Goal: Task Accomplishment & Management: Manage account settings

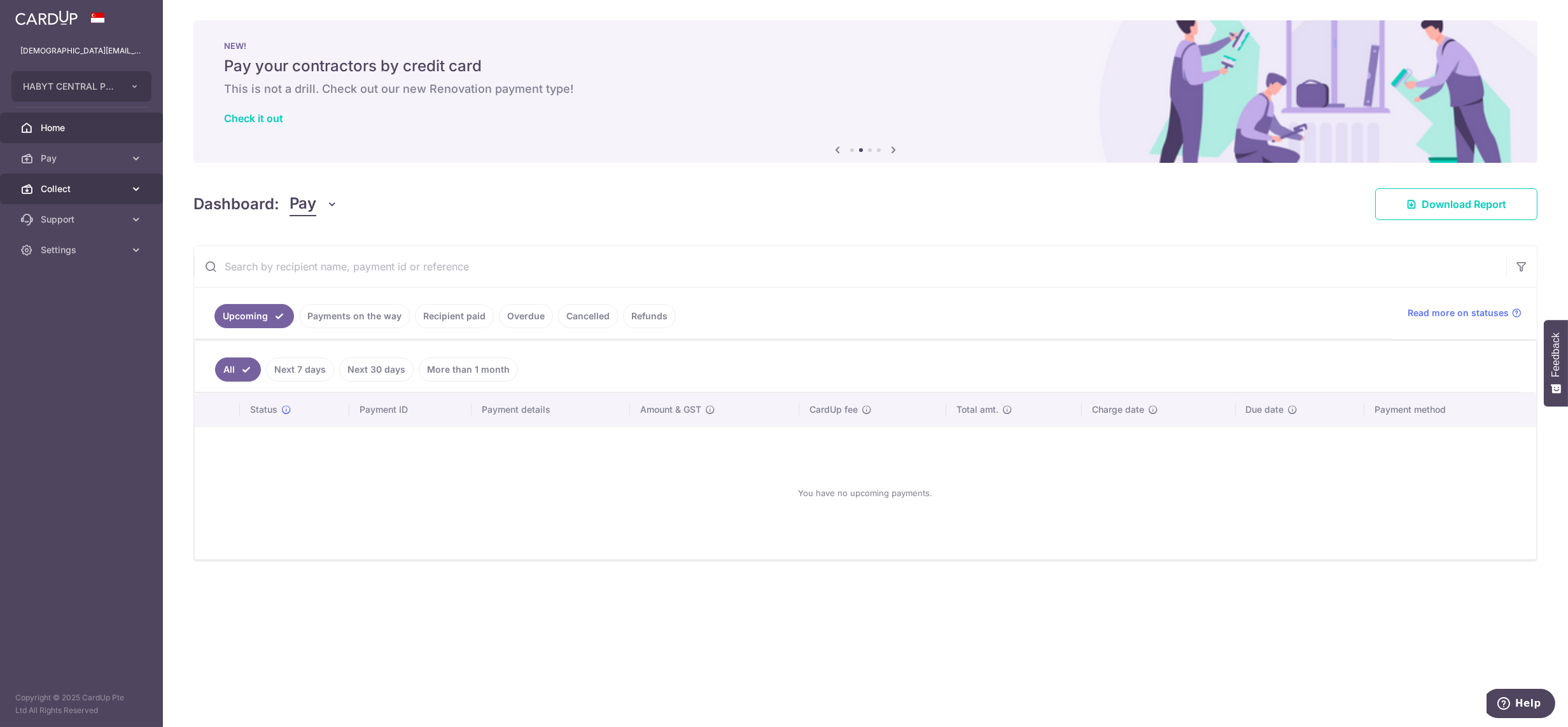
click at [67, 188] on span "Collect" at bounding box center [83, 189] width 84 height 13
click at [70, 219] on span "Dashboard" at bounding box center [83, 219] width 84 height 13
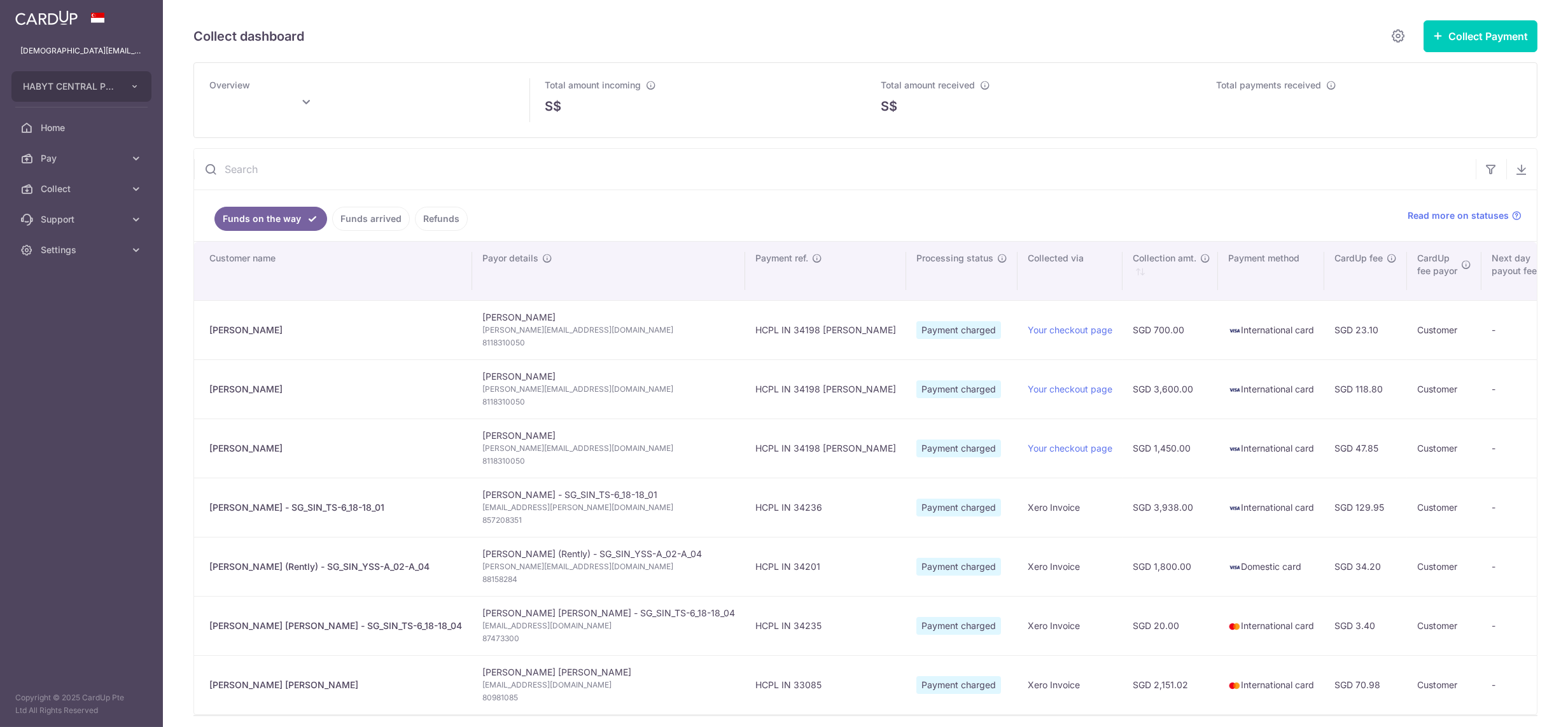
type input "[DATE]"
click at [69, 253] on span "Settings" at bounding box center [83, 250] width 84 height 13
click at [60, 306] on span "Logout" at bounding box center [83, 311] width 84 height 13
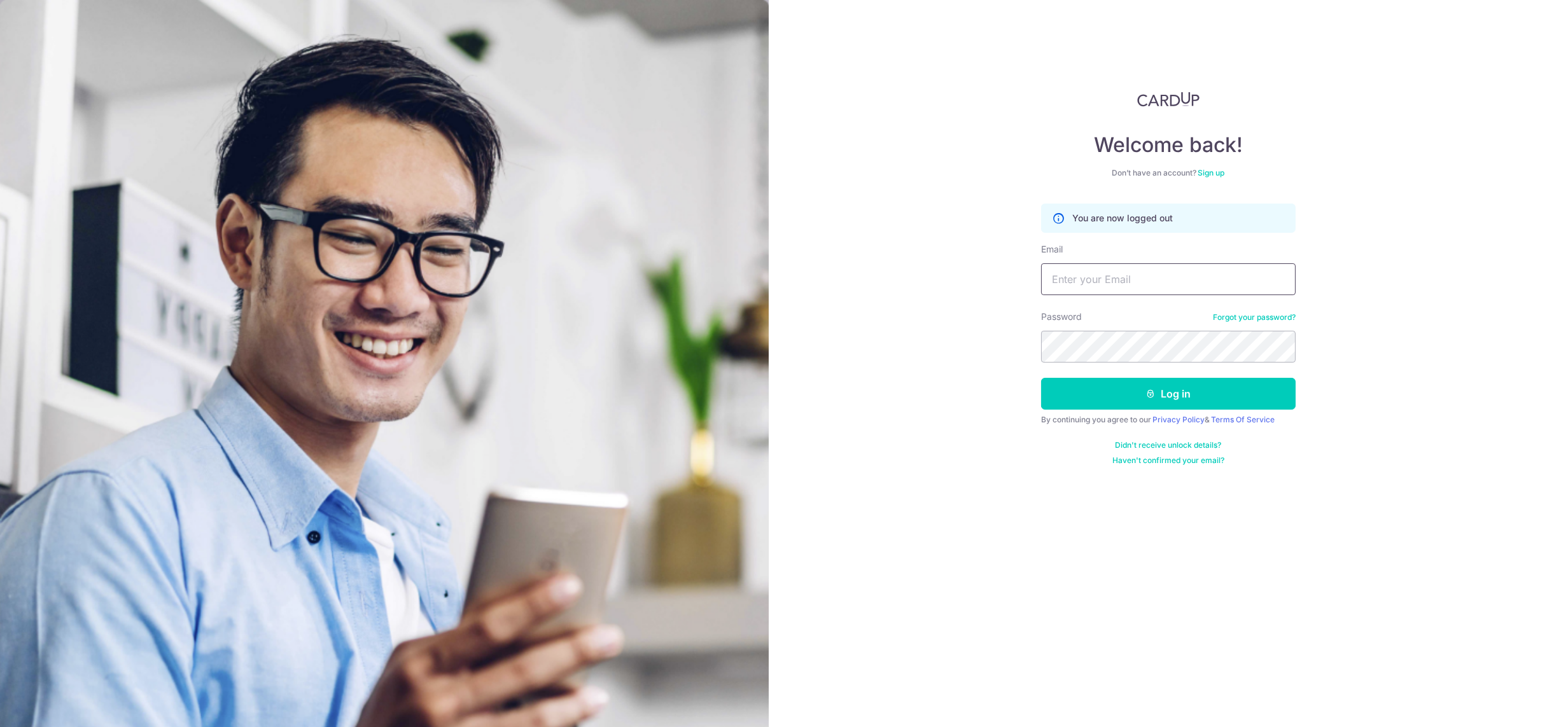
click at [1198, 293] on input "Email" at bounding box center [1168, 280] width 254 height 32
type input "lady.labarda+hcs1@habyt.com"
click at [1041, 378] on button "Log in" at bounding box center [1168, 394] width 254 height 32
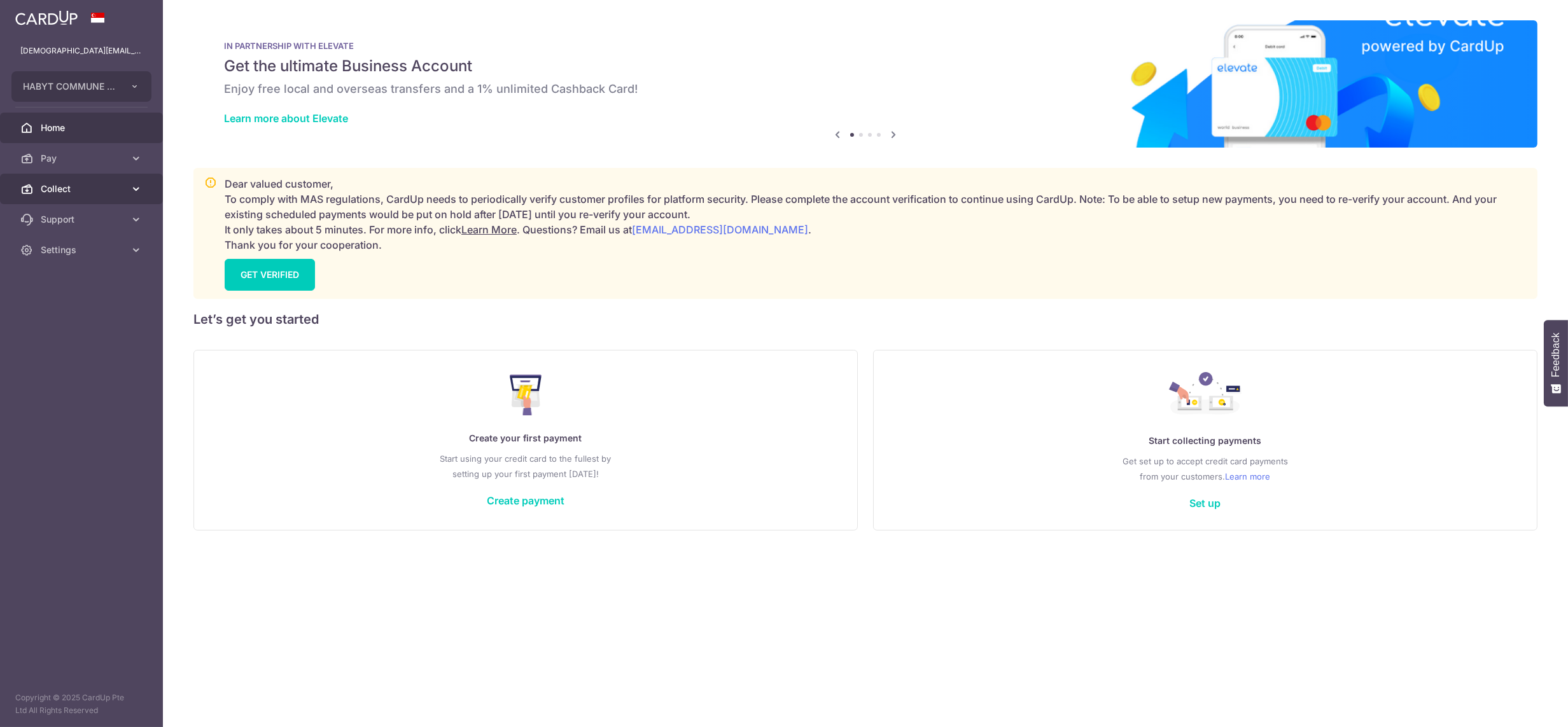
click at [56, 189] on span "Collect" at bounding box center [83, 189] width 84 height 13
